Goal: Task Accomplishment & Management: Manage account settings

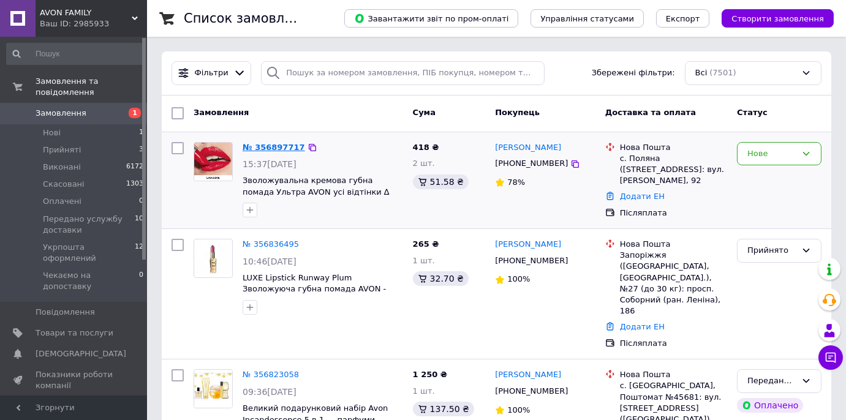
click at [265, 146] on link "№ 356897717" at bounding box center [274, 147] width 63 height 9
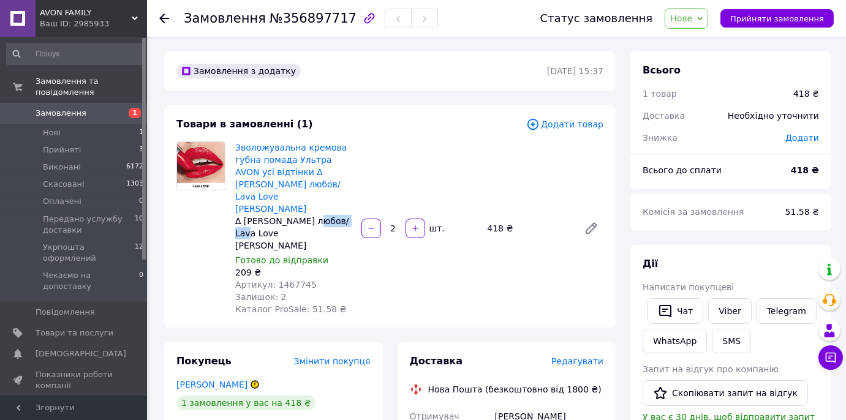
drag, startPoint x: 347, startPoint y: 195, endPoint x: 309, endPoint y: 197, distance: 38.7
click at [309, 215] on div "∆ [PERSON_NAME] любов/ Lava Love [PERSON_NAME]" at bounding box center [293, 233] width 116 height 37
copy div "Lava Love"
click at [705, 20] on span "Нове" at bounding box center [687, 18] width 44 height 21
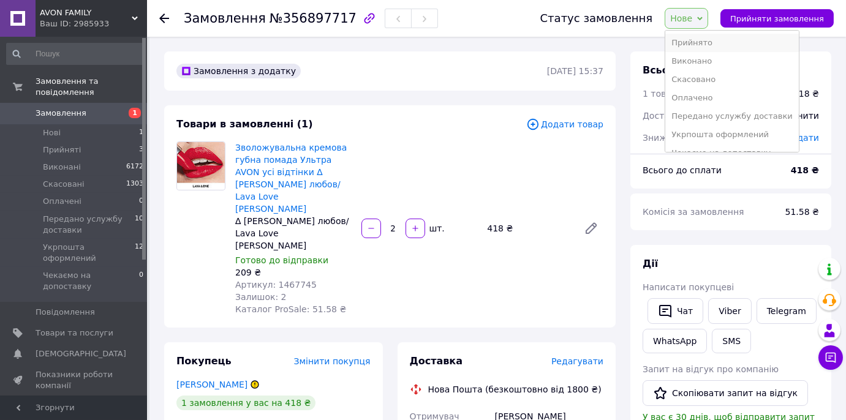
click at [694, 46] on li "Прийнято" at bounding box center [732, 43] width 134 height 18
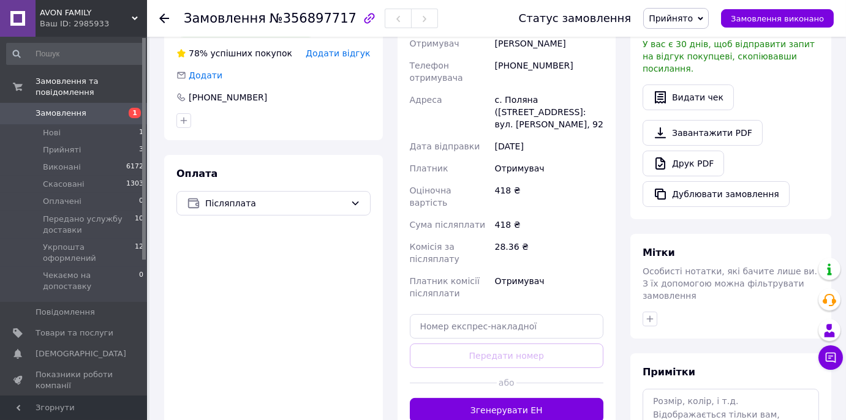
scroll to position [445, 0]
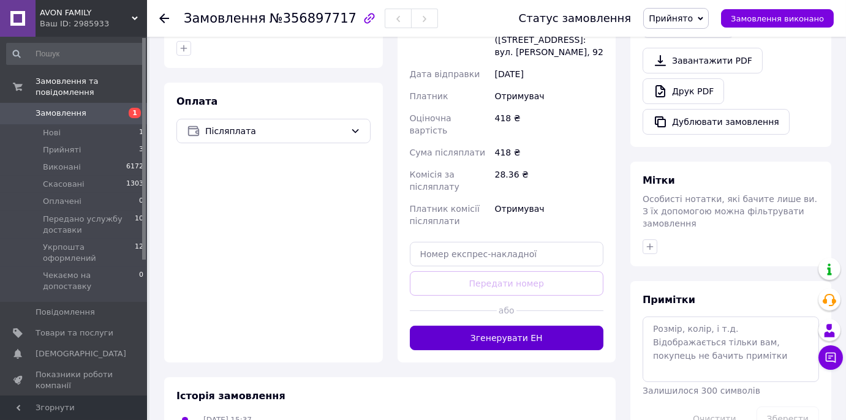
click at [498, 326] on button "Згенерувати ЕН" at bounding box center [507, 338] width 194 height 25
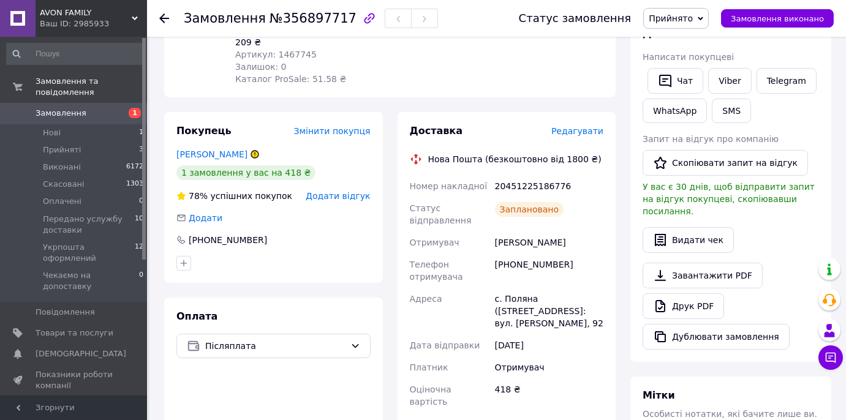
scroll to position [222, 0]
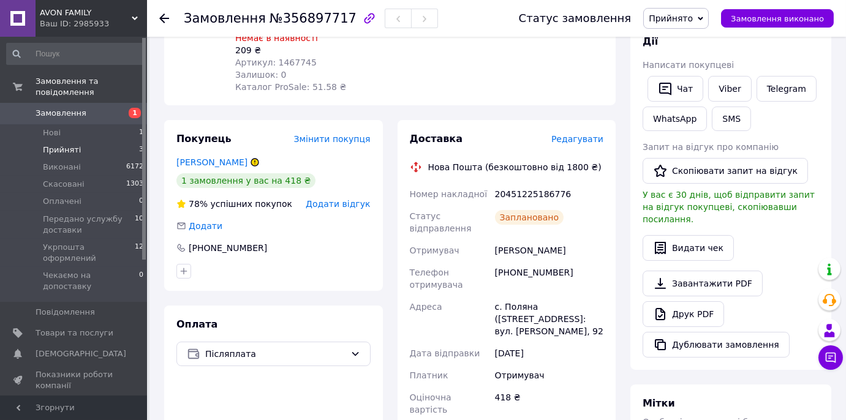
click at [54, 145] on span "Прийняті" at bounding box center [62, 150] width 38 height 11
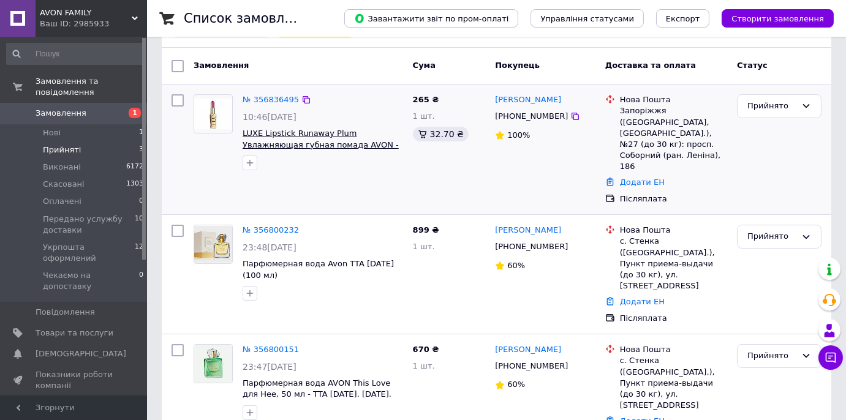
scroll to position [93, 0]
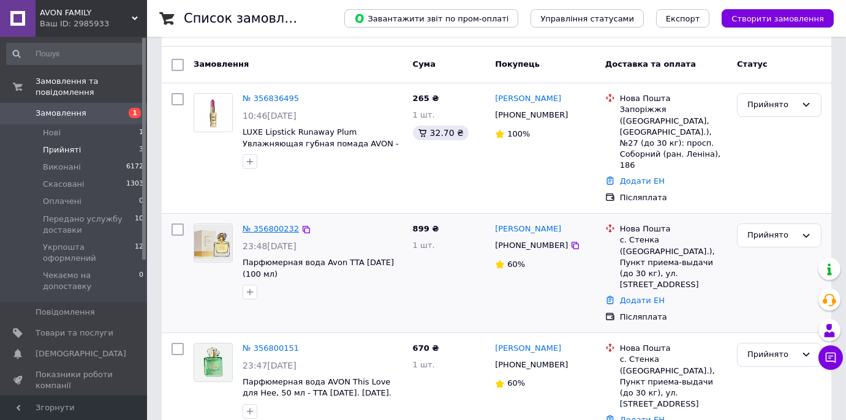
click at [260, 224] on link "№ 356800232" at bounding box center [271, 228] width 56 height 9
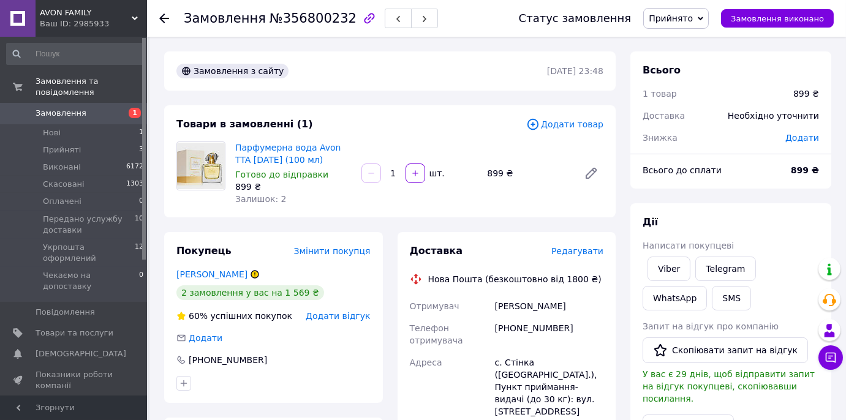
click at [564, 125] on span "Додати товар" at bounding box center [564, 124] width 77 height 13
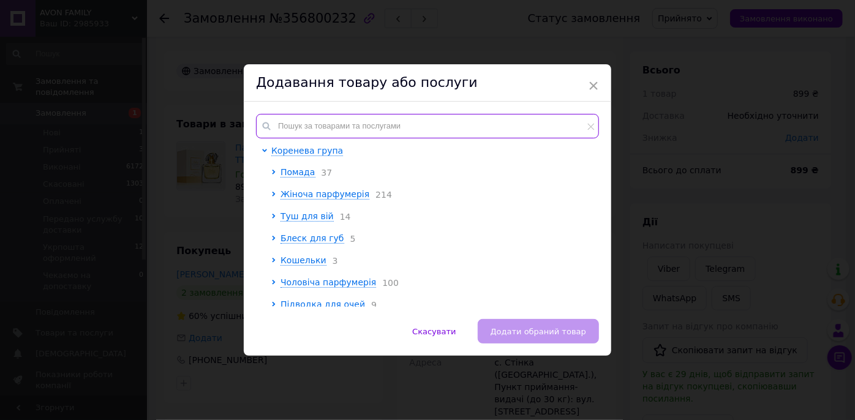
click at [287, 132] on input "text" at bounding box center [427, 126] width 343 height 25
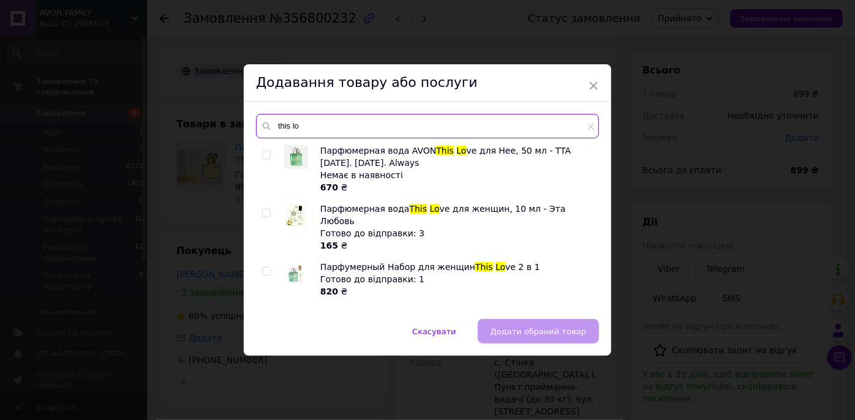
type input "this lo"
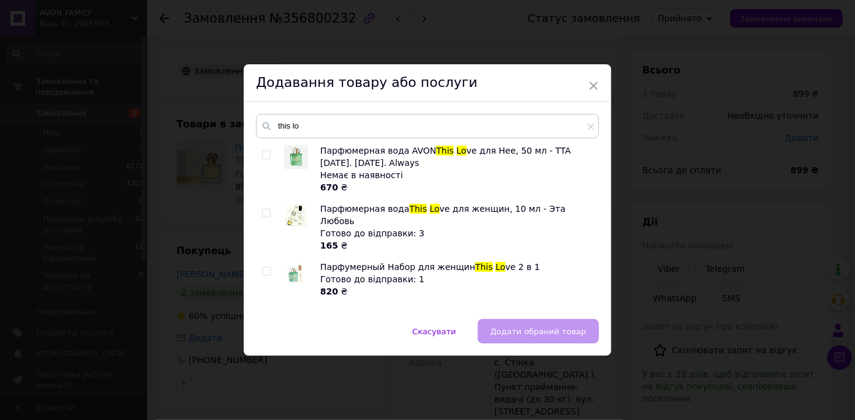
click at [265, 155] on input "checkbox" at bounding box center [266, 155] width 8 height 8
checkbox input "true"
click at [526, 335] on span "Додати обраний товар" at bounding box center [539, 331] width 96 height 9
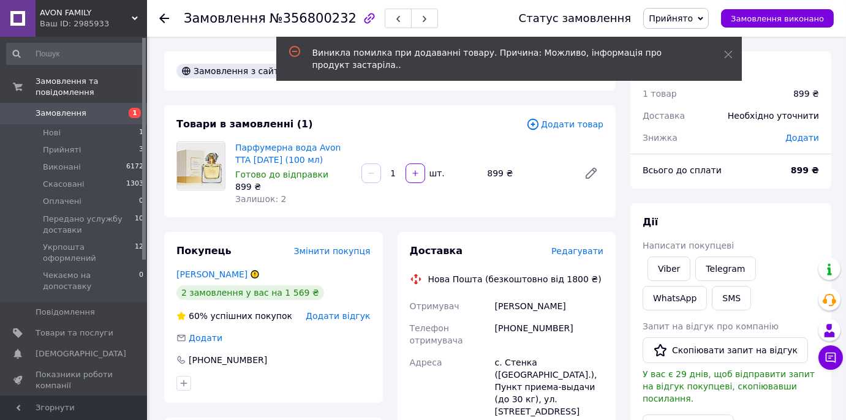
click at [164, 13] on icon at bounding box center [164, 18] width 10 height 10
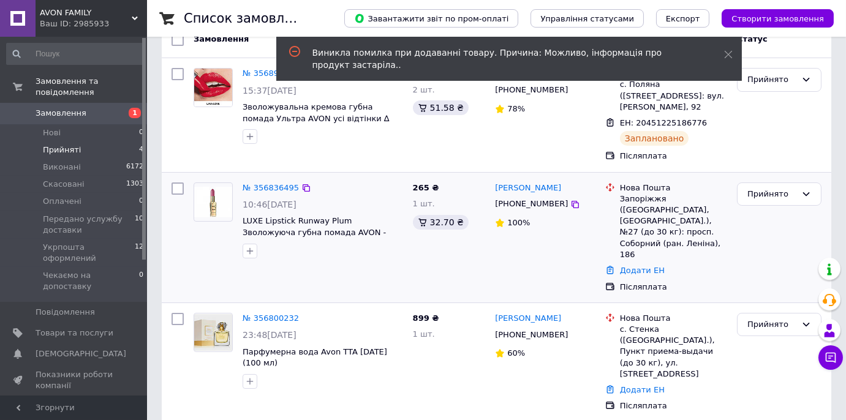
scroll to position [207, 0]
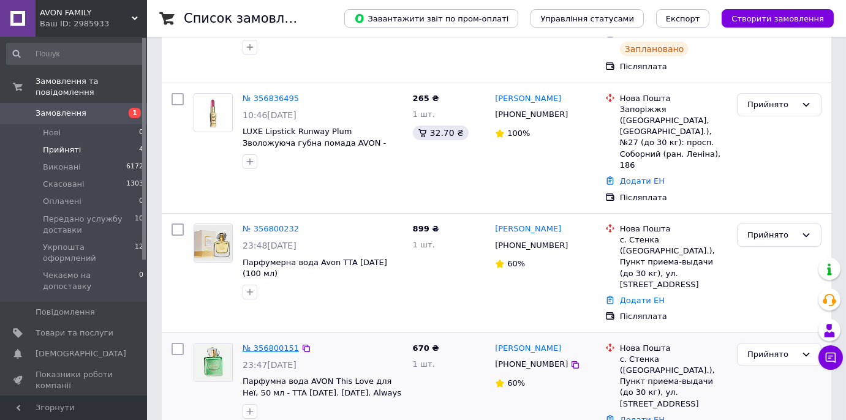
click at [279, 344] on link "№ 356800151" at bounding box center [271, 348] width 56 height 9
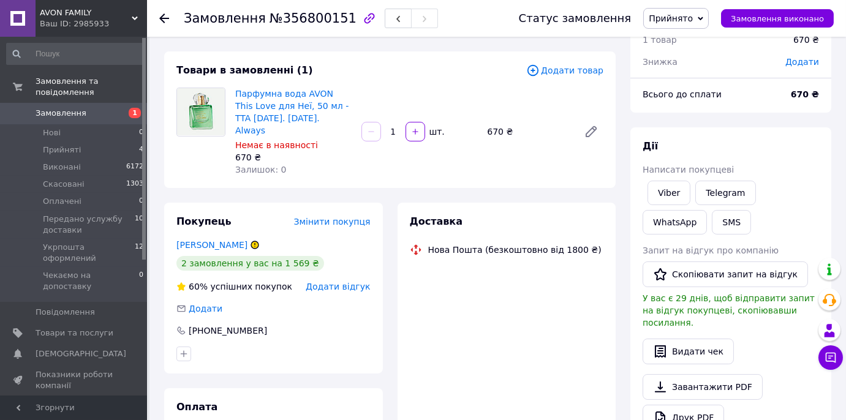
scroll to position [40, 0]
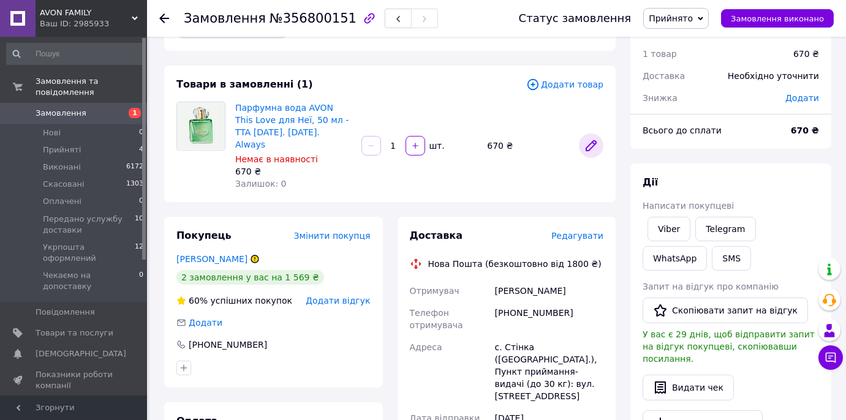
click at [585, 138] on icon at bounding box center [591, 145] width 15 height 15
click at [58, 145] on span "Прийняті" at bounding box center [62, 150] width 38 height 11
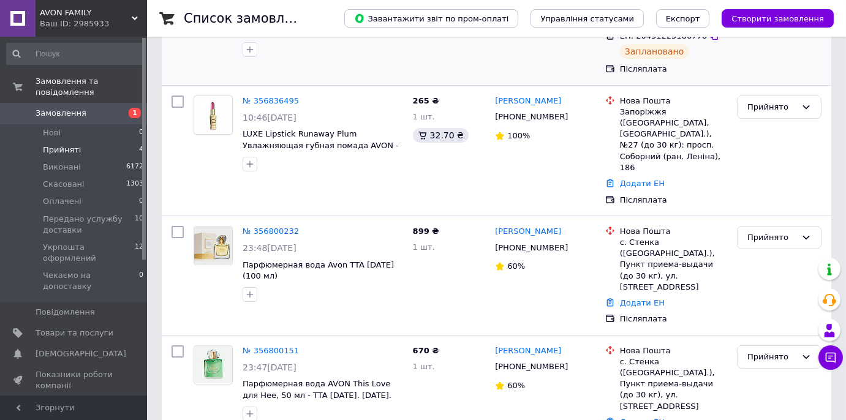
scroll to position [207, 0]
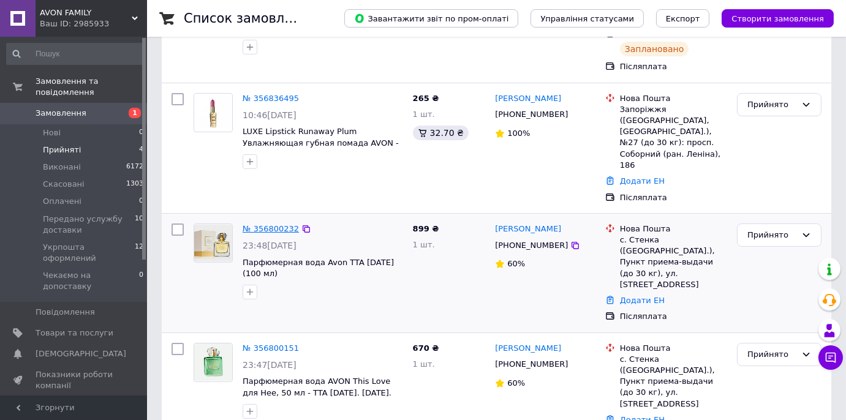
click at [268, 224] on link "№ 356800232" at bounding box center [271, 228] width 56 height 9
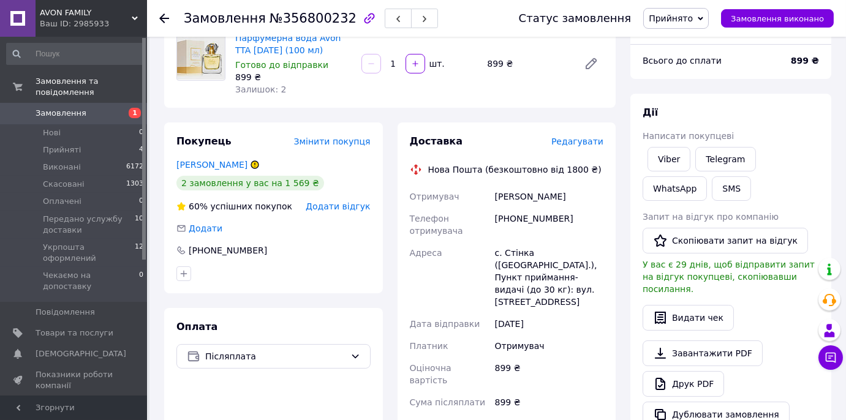
scroll to position [40, 0]
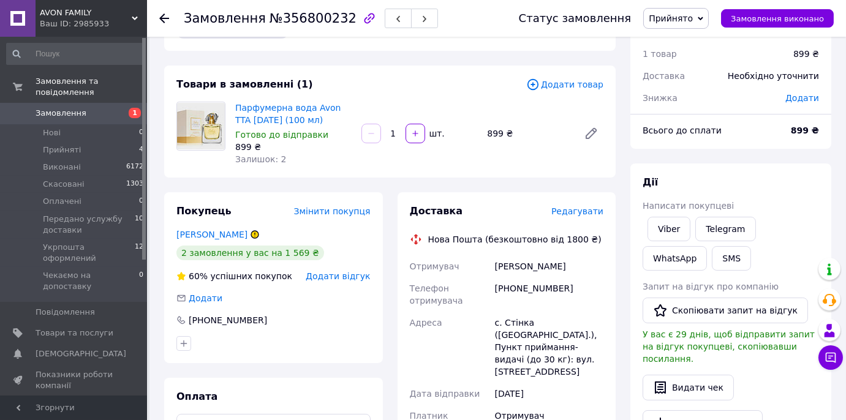
click at [560, 80] on span "Додати товар" at bounding box center [564, 84] width 77 height 13
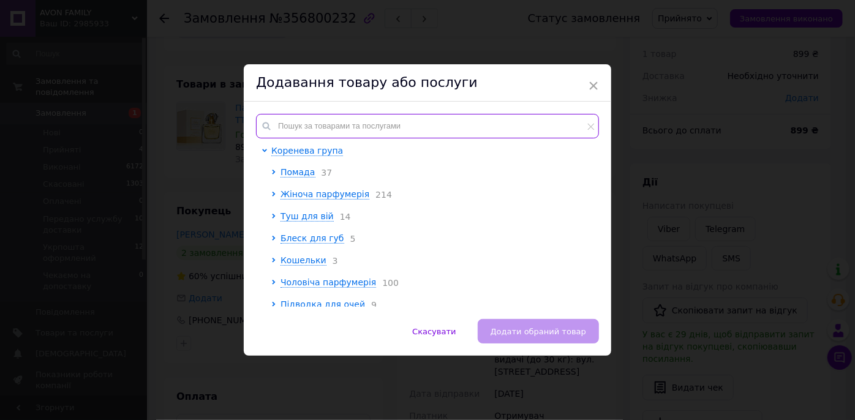
click at [305, 121] on input "text" at bounding box center [427, 126] width 343 height 25
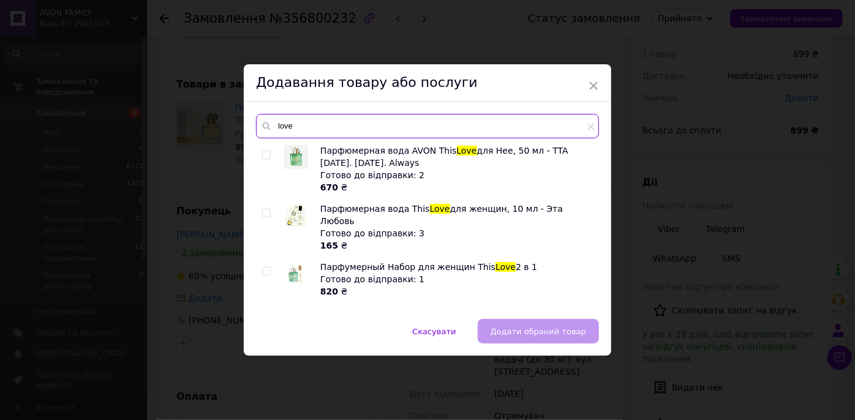
type input "love"
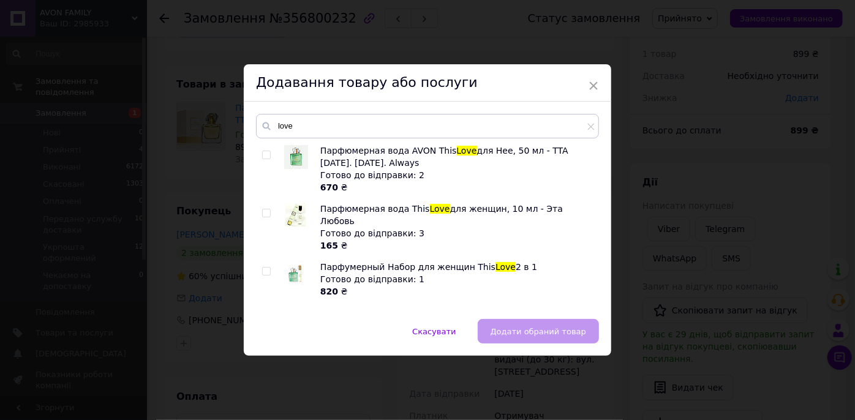
click at [265, 153] on input "checkbox" at bounding box center [266, 155] width 8 height 8
checkbox input "true"
click at [544, 329] on span "Додати обраний товар" at bounding box center [539, 331] width 96 height 9
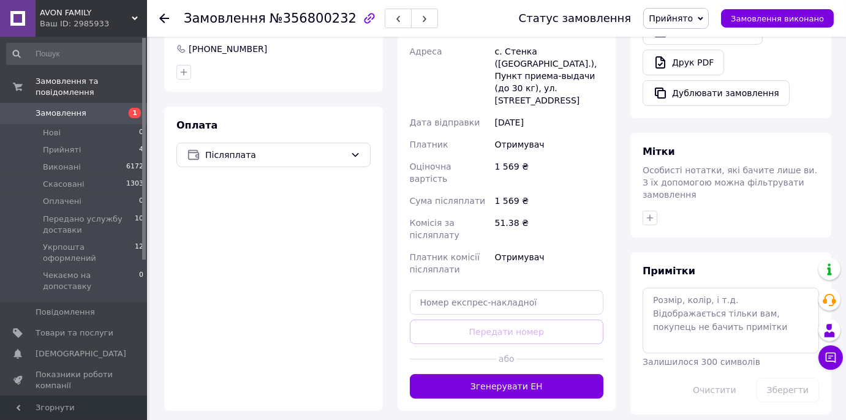
scroll to position [557, 0]
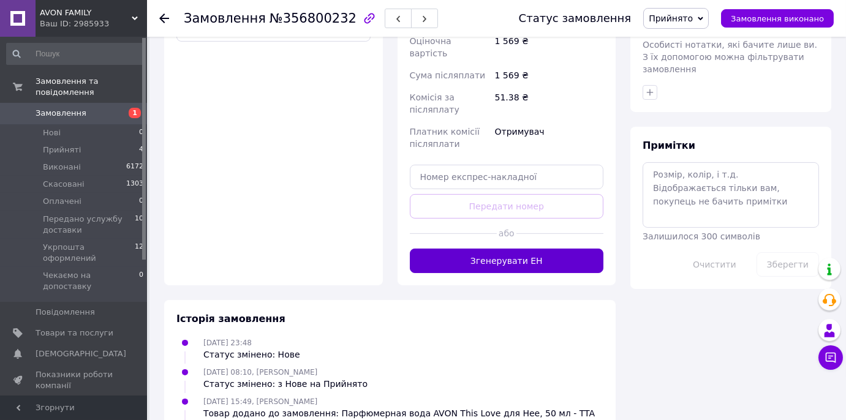
click at [484, 249] on button "Згенерувати ЕН" at bounding box center [507, 261] width 194 height 25
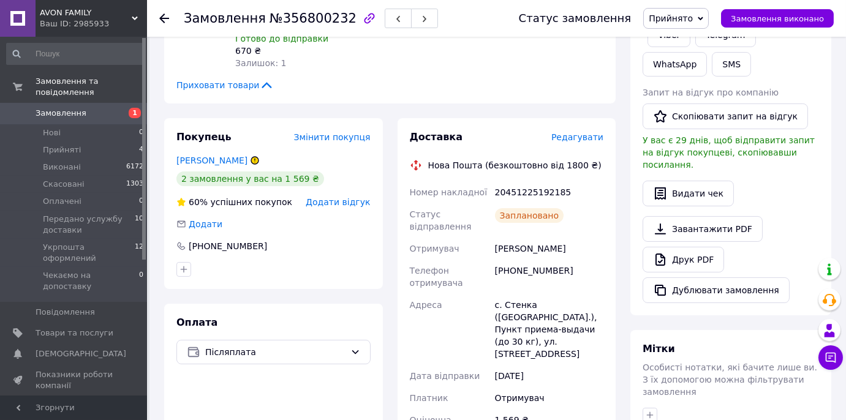
scroll to position [222, 0]
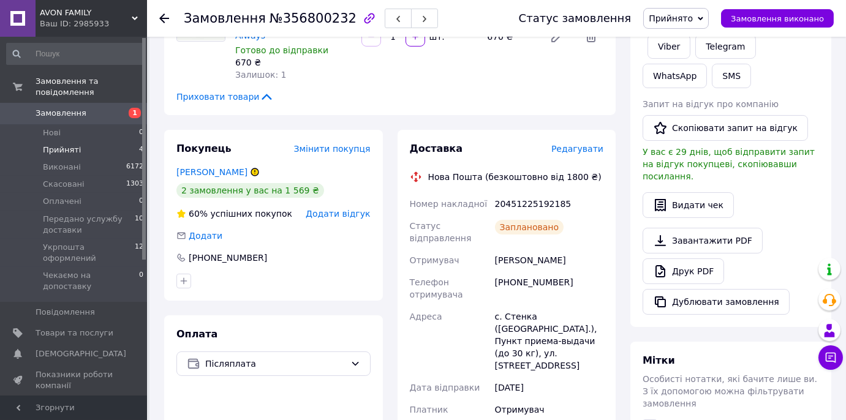
click at [74, 145] on span "Прийняті" at bounding box center [62, 150] width 38 height 11
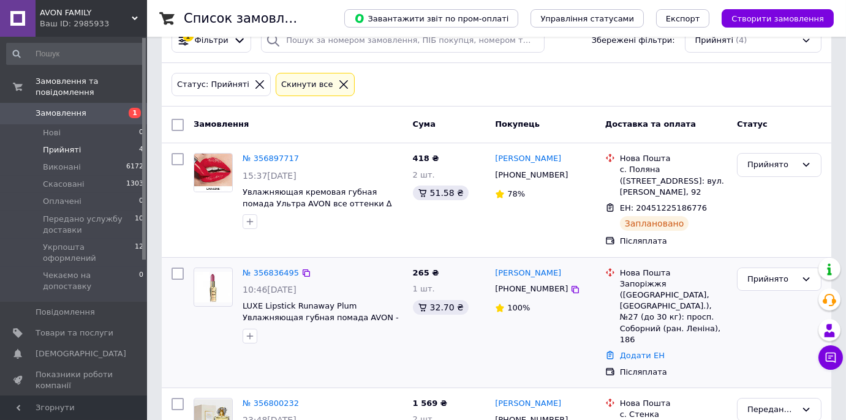
scroll to position [55, 0]
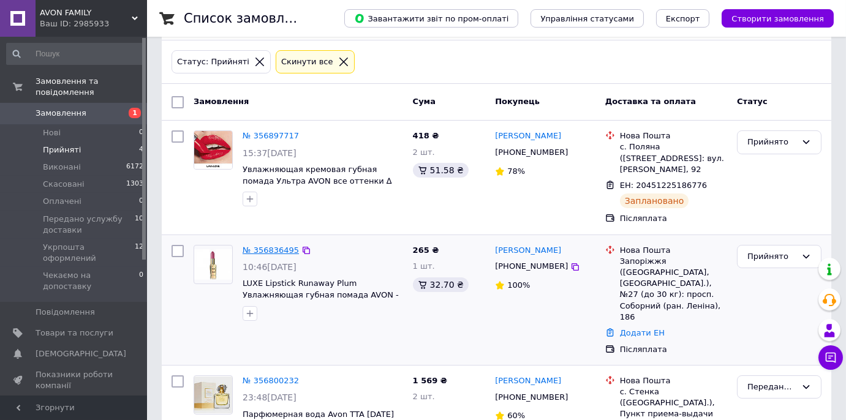
click at [271, 253] on link "№ 356836495" at bounding box center [271, 250] width 56 height 9
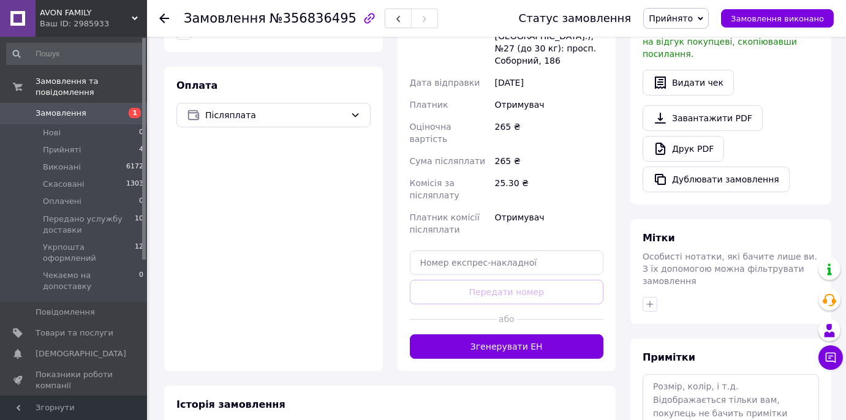
scroll to position [390, 0]
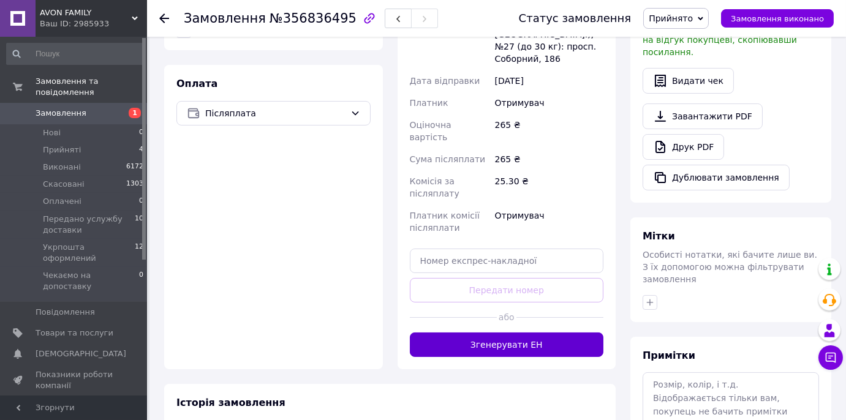
click at [474, 333] on button "Згенерувати ЕН" at bounding box center [507, 345] width 194 height 25
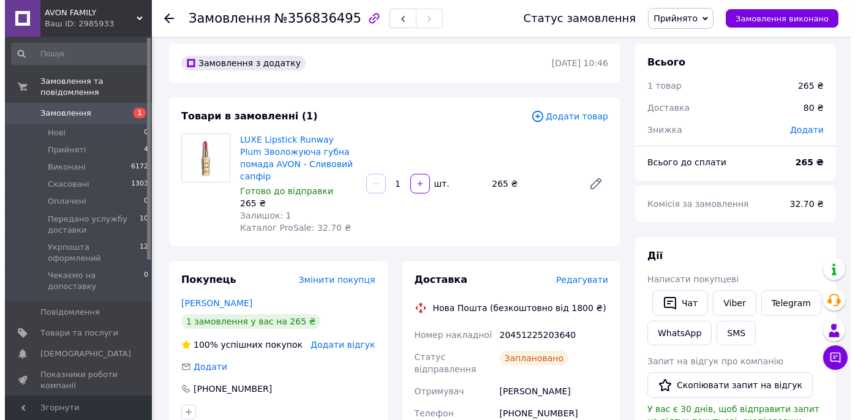
scroll to position [0, 0]
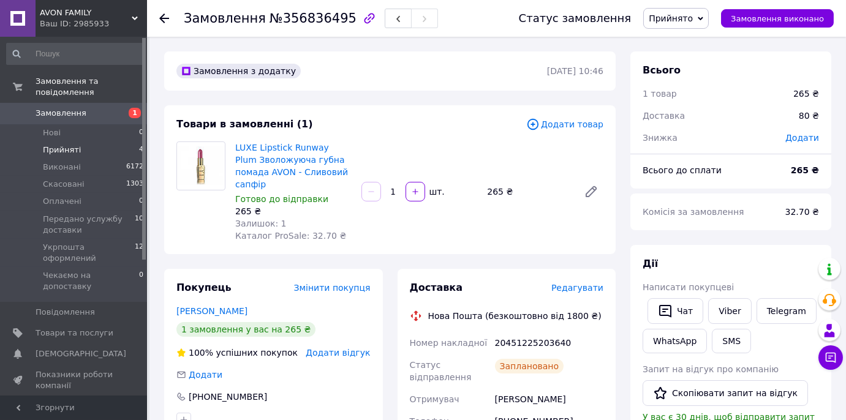
click at [63, 145] on span "Прийняті" at bounding box center [62, 150] width 38 height 11
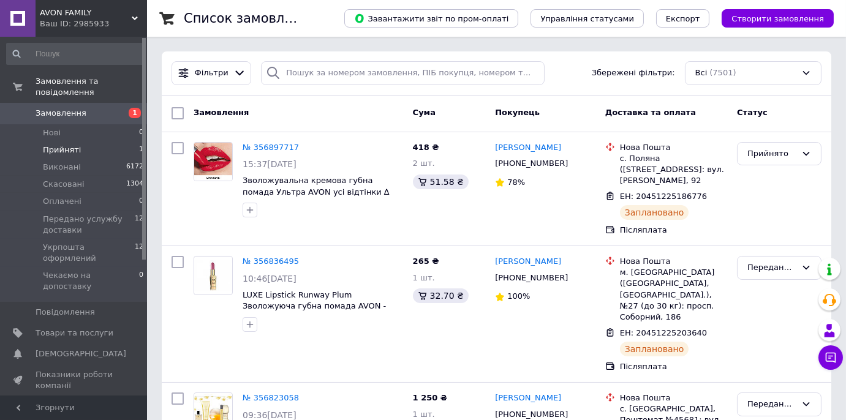
click at [63, 145] on span "Прийняті" at bounding box center [62, 150] width 38 height 11
